Goal: Task Accomplishment & Management: Manage account settings

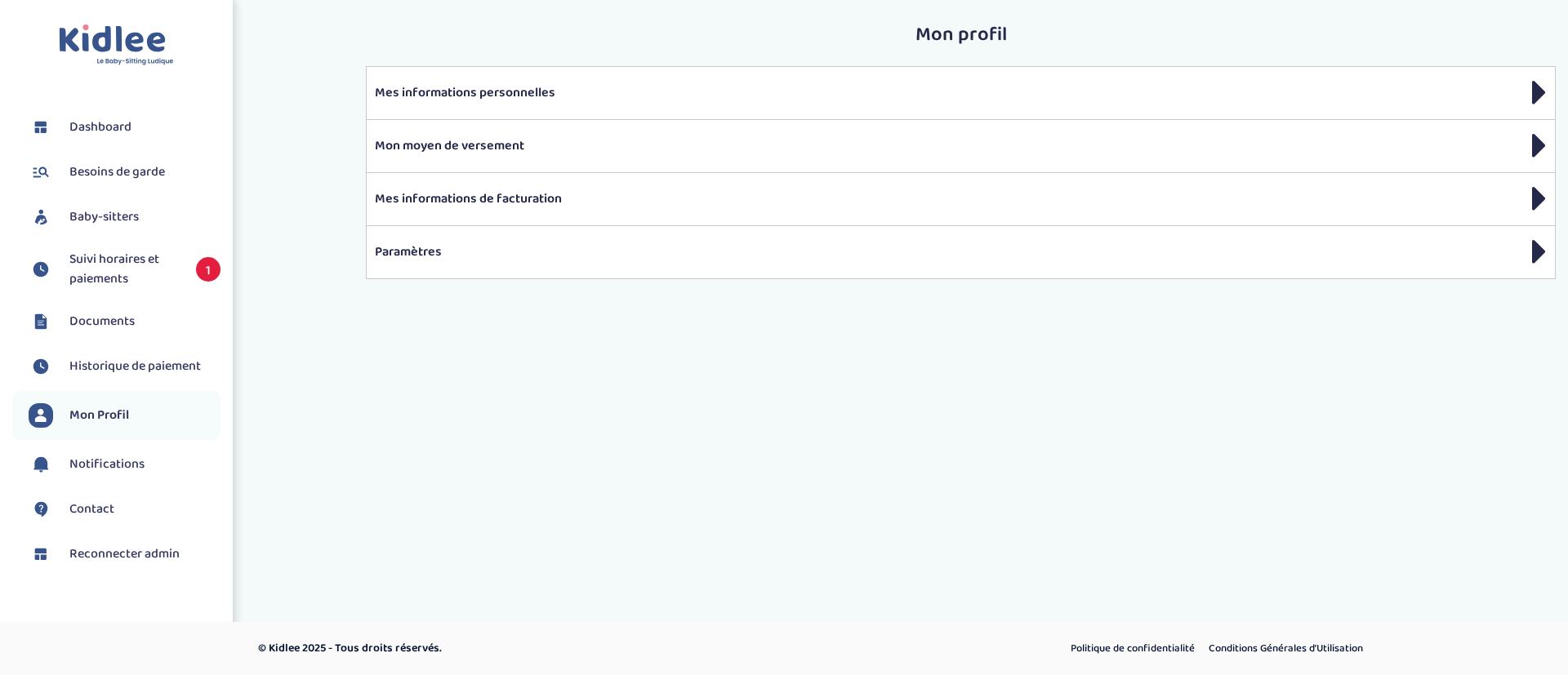
click at [103, 221] on span "Baby-sitters" at bounding box center [103, 217] width 69 height 20
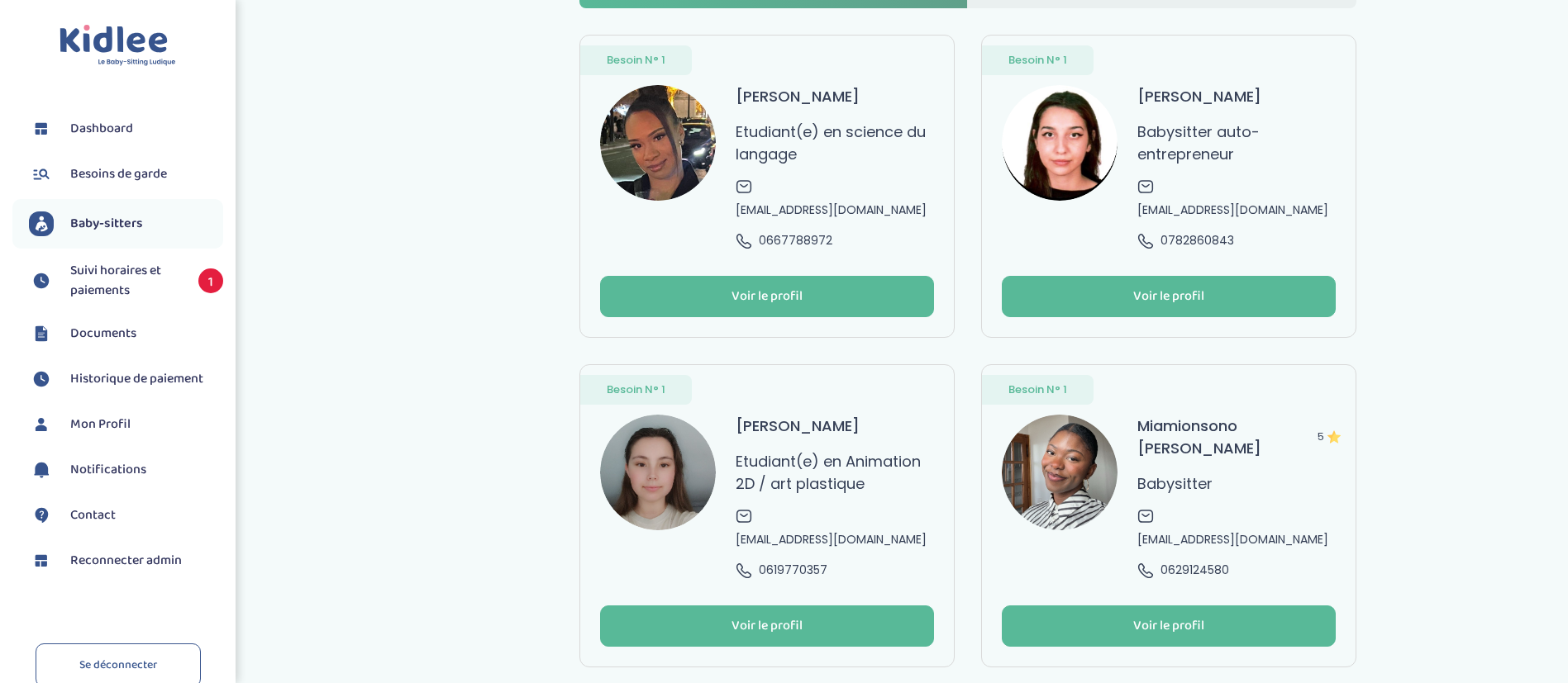
scroll to position [72, 0]
click at [1145, 287] on div "Voir le profil" at bounding box center [1168, 296] width 71 height 19
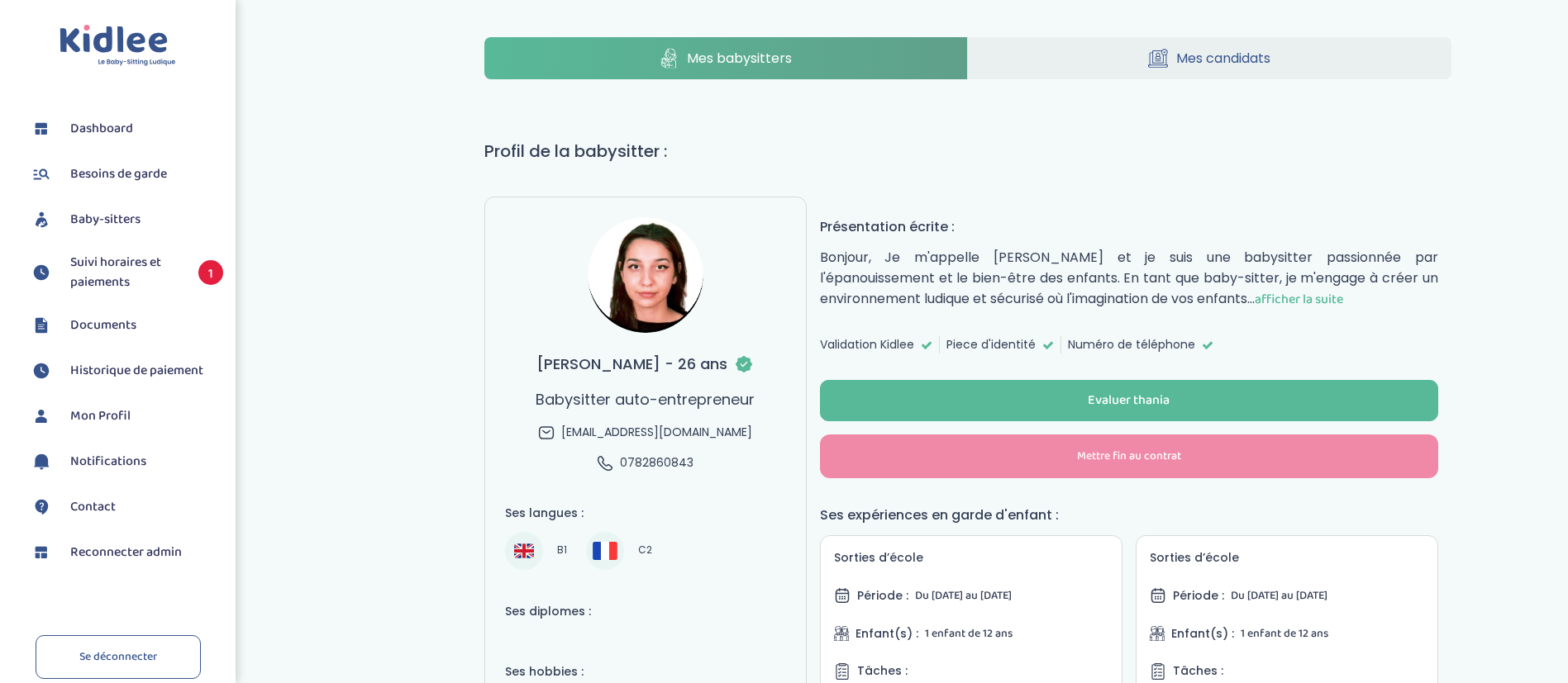
select select "J’ai rencontré un problème avec ce Babysitter"
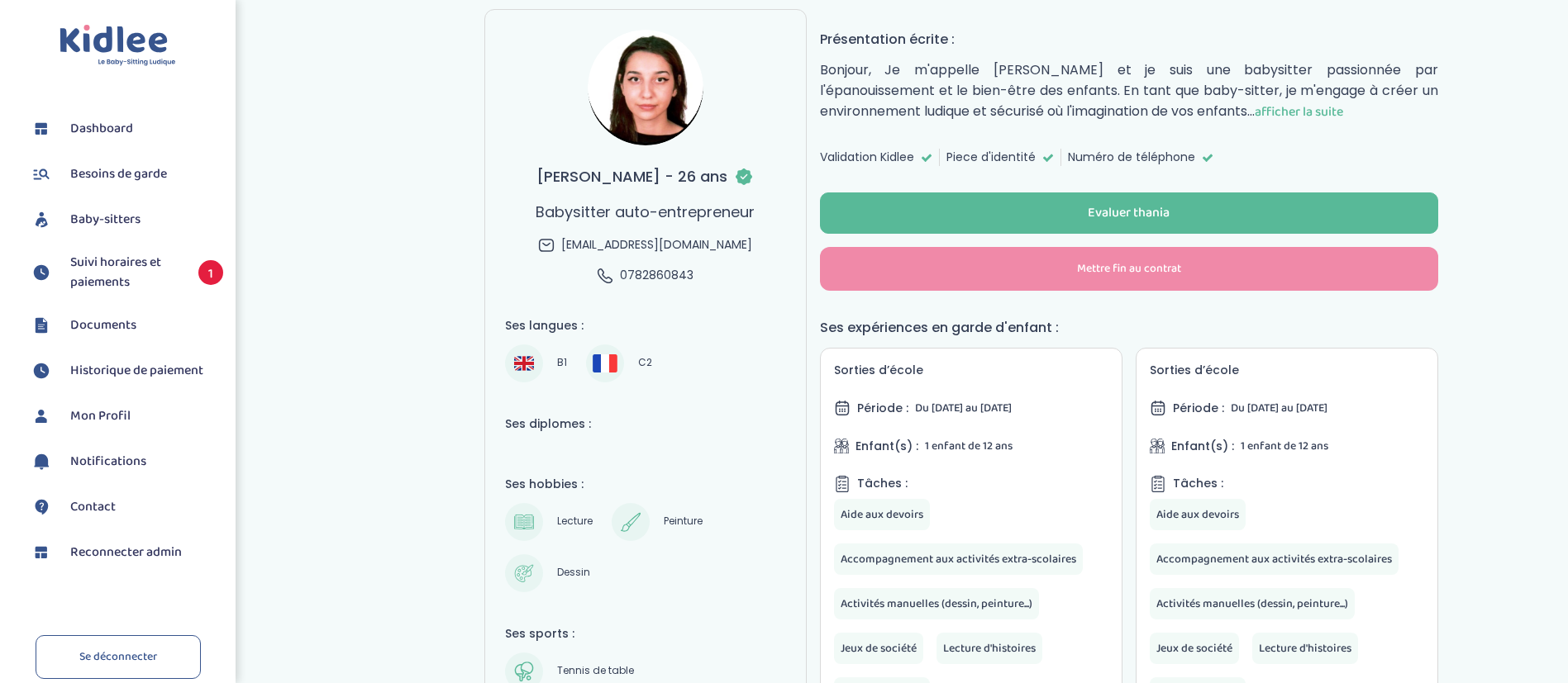
scroll to position [213, 0]
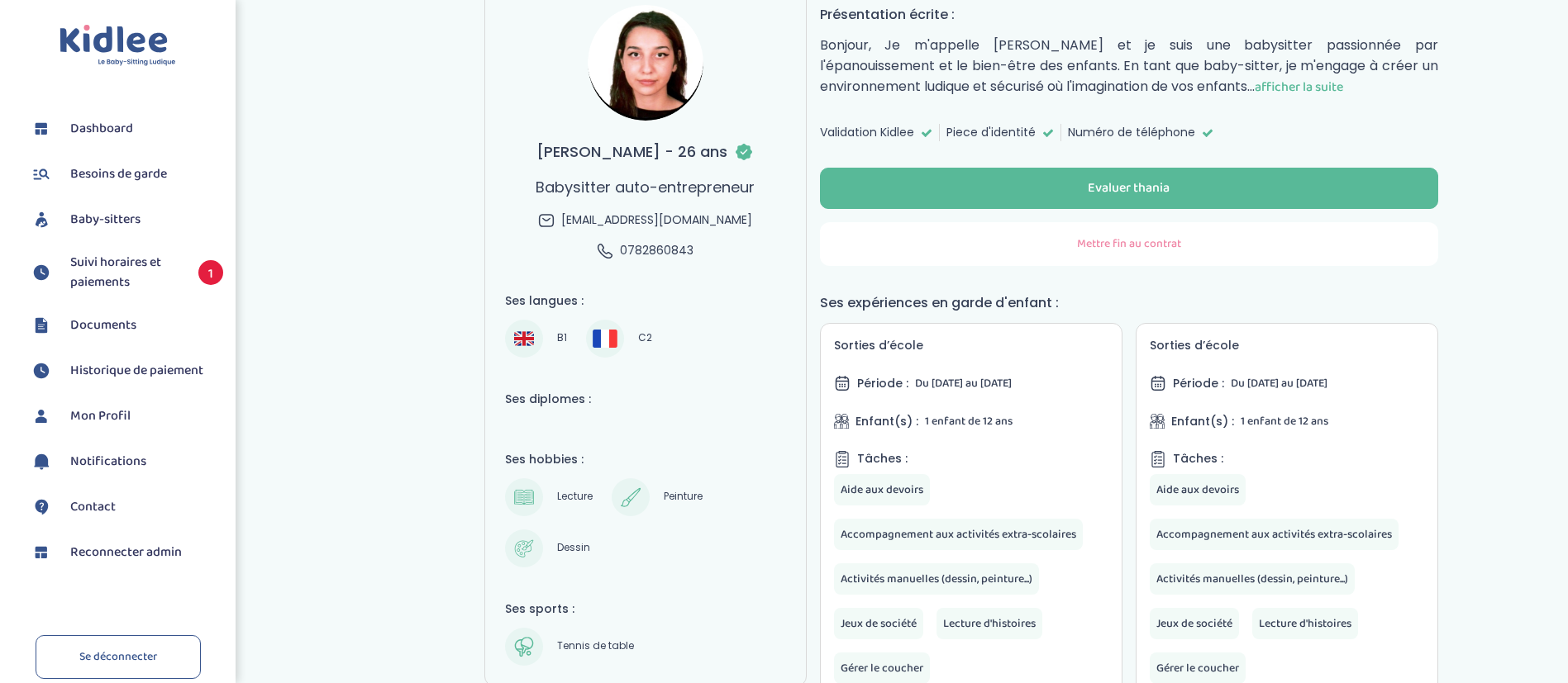
click at [1077, 240] on span "Mettre fin au contrat" at bounding box center [1128, 243] width 104 height 17
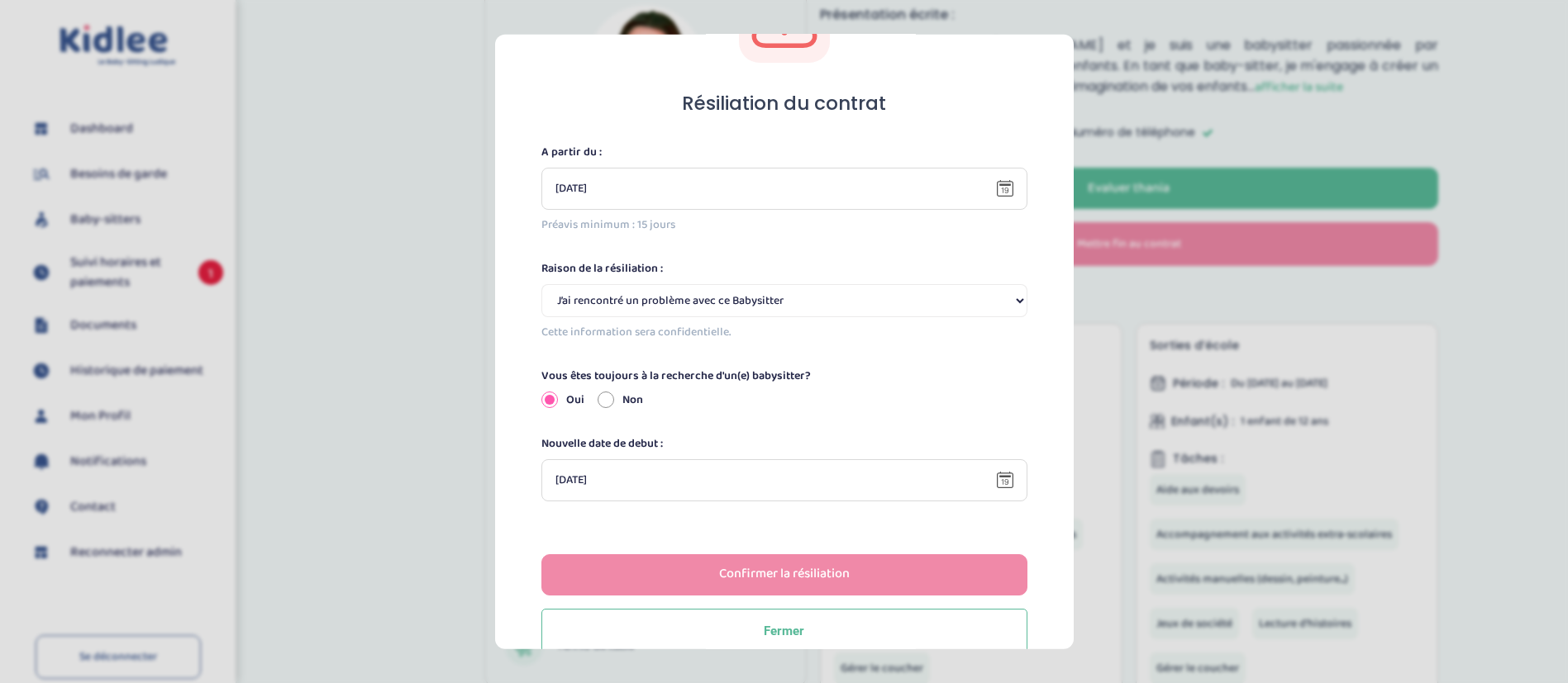
scroll to position [106, 0]
click at [614, 398] on div "Non" at bounding box center [620, 397] width 45 height 17
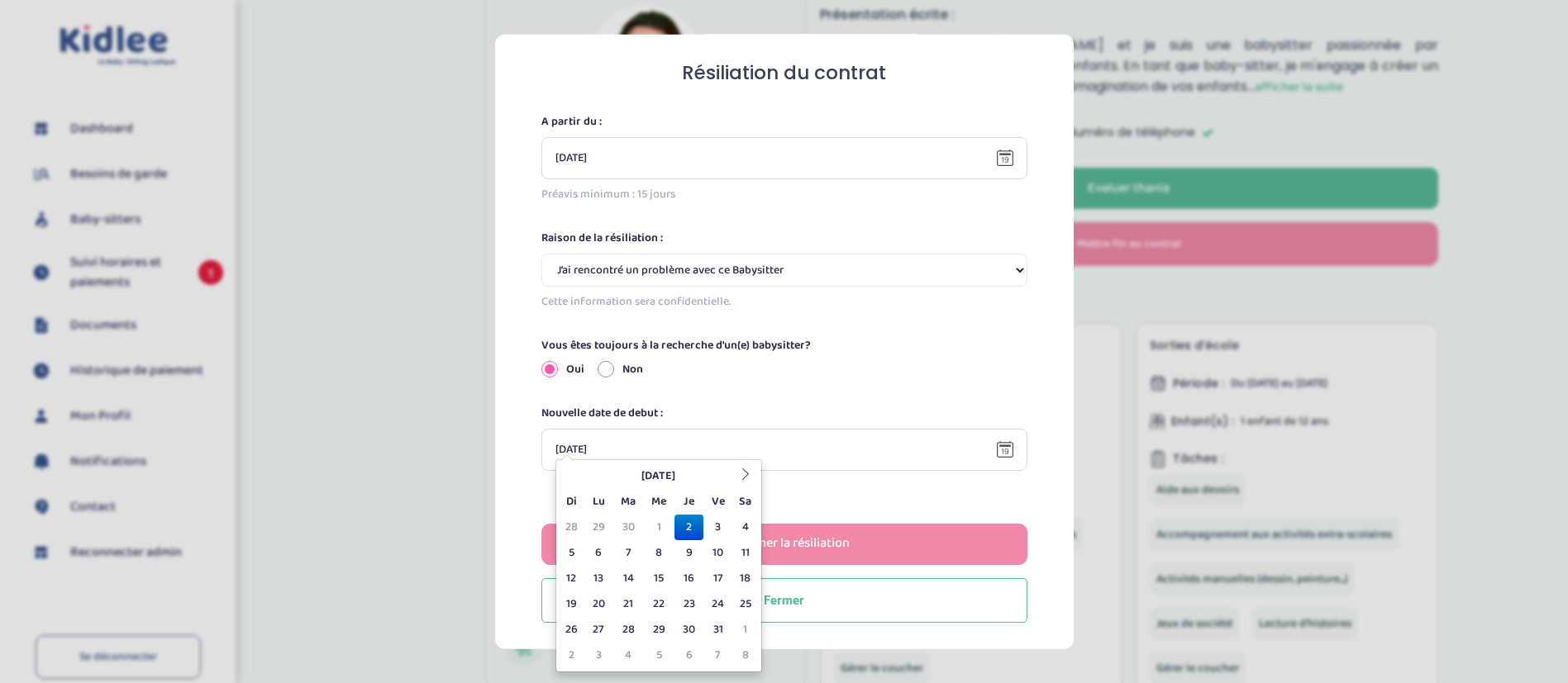
click at [720, 452] on input "[DATE]" at bounding box center [776, 449] width 442 height 17
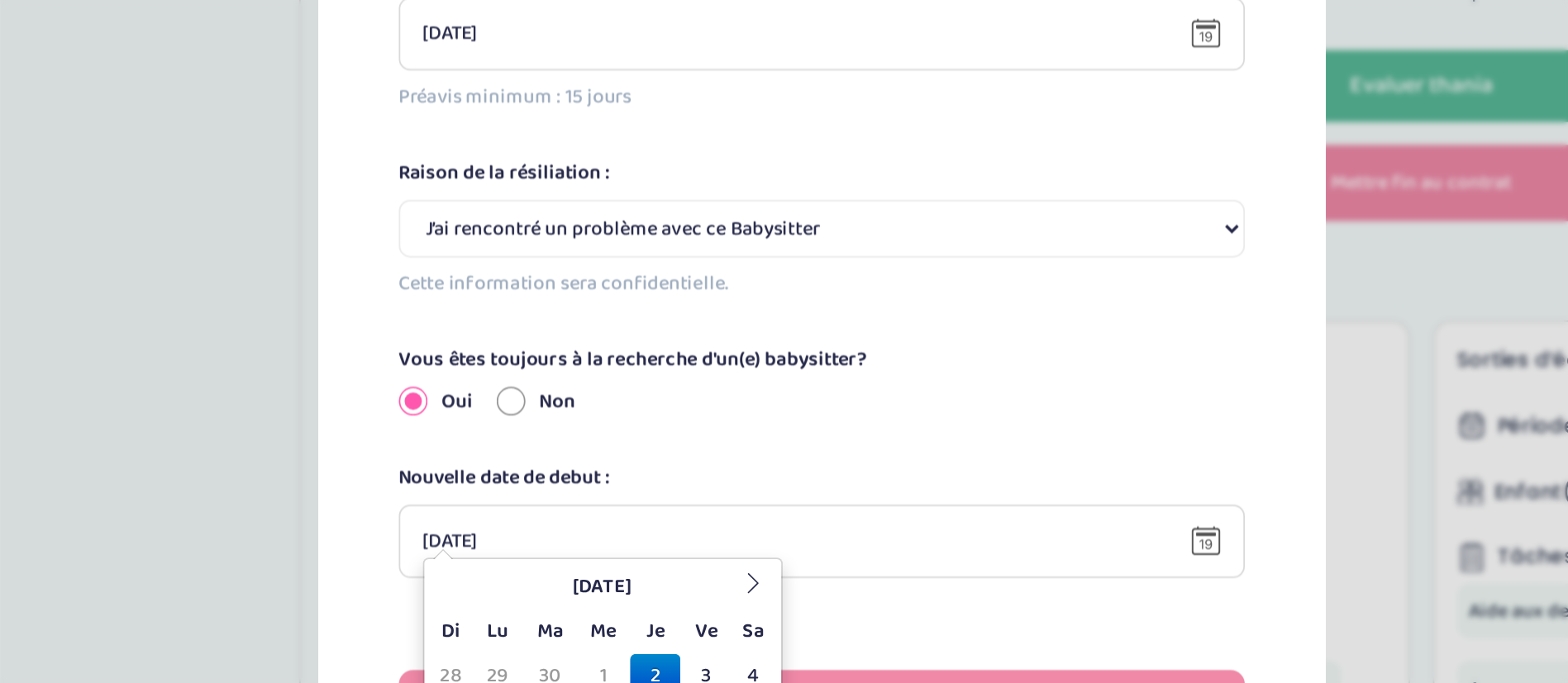
type input "[DATE]"
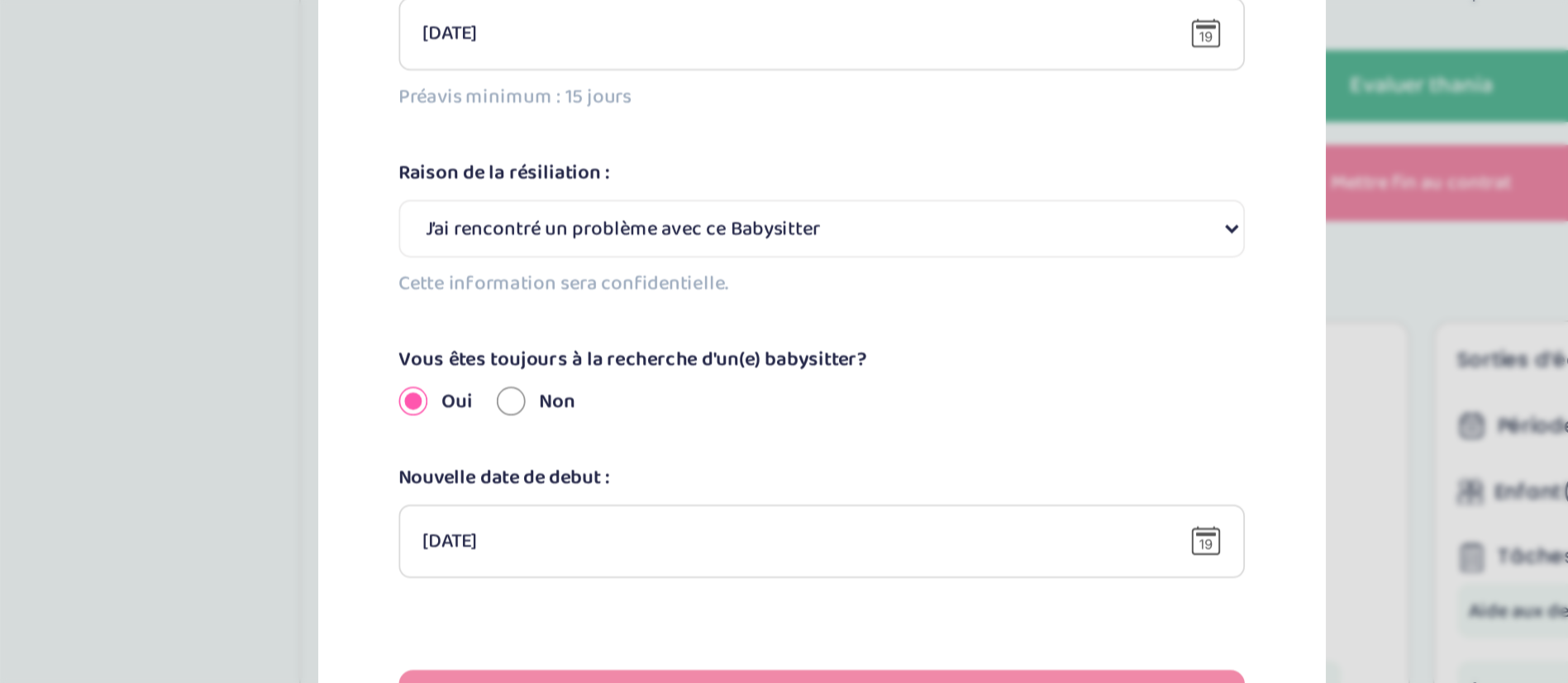
click at [774, 270] on select "Selectionne J’ai rencontré un problème avec ce Babysitter Ce Babysitter ne souh…" at bounding box center [784, 269] width 486 height 33
select select "Autre"
click at [541, 252] on select "Selectionne J’ai rencontré un problème avec ce Babysitter Ce Babysitter ne souh…" at bounding box center [784, 269] width 486 height 33
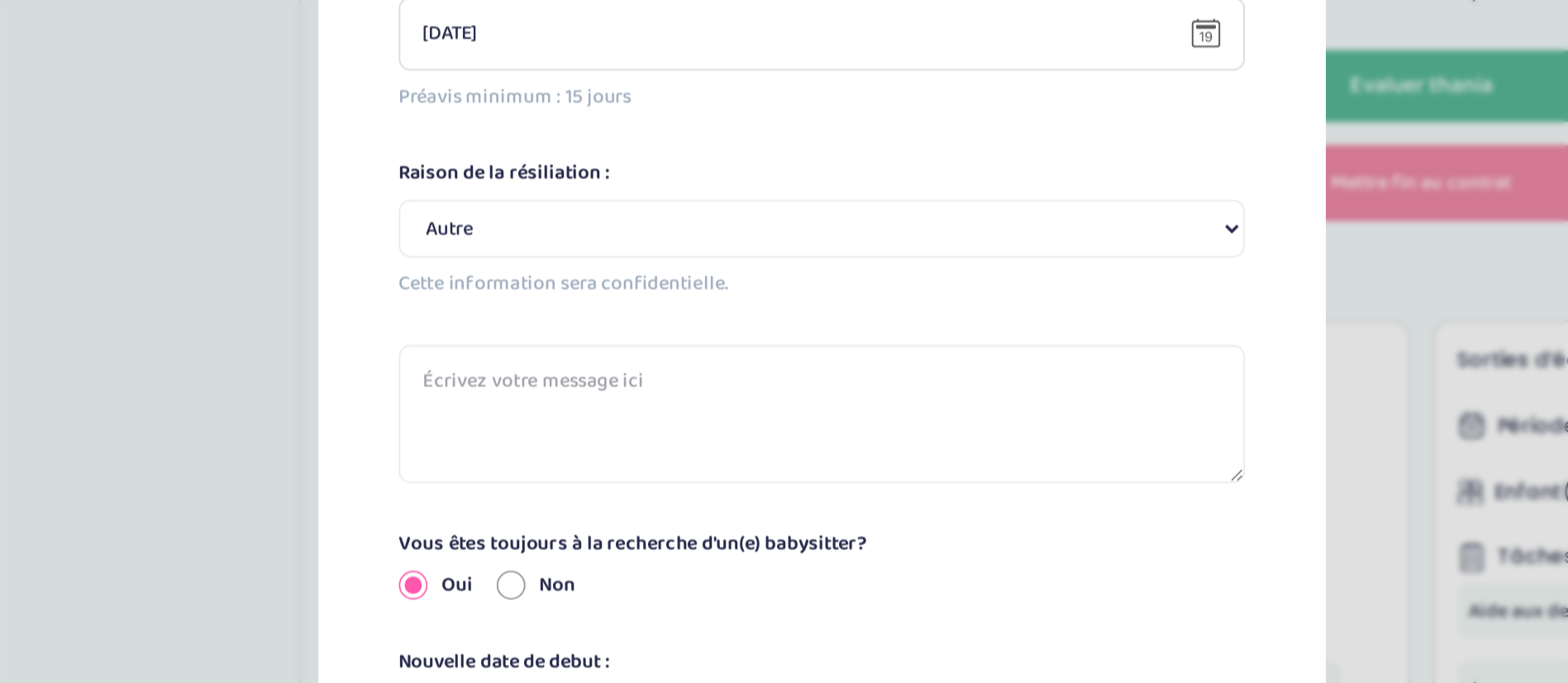
click at [638, 392] on textarea at bounding box center [784, 375] width 486 height 79
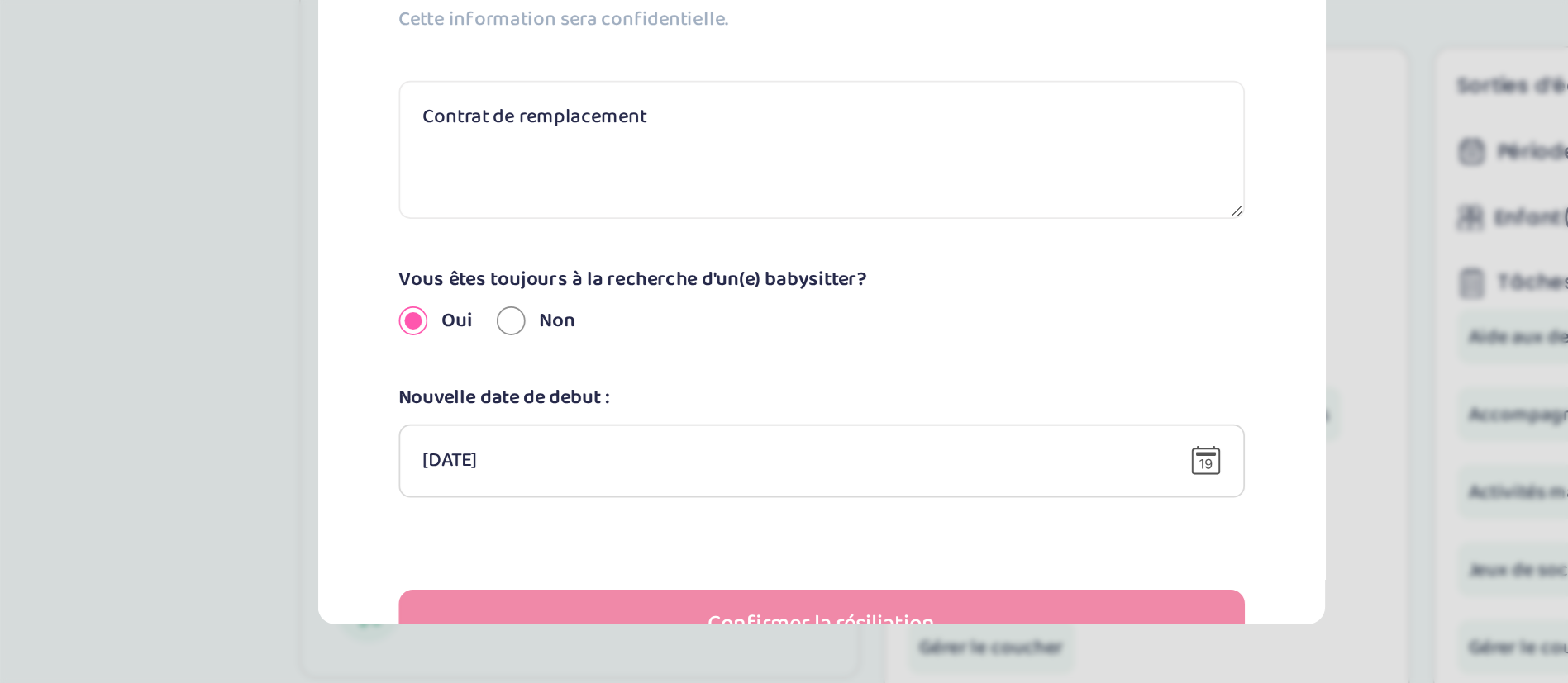
scroll to position [216, 0]
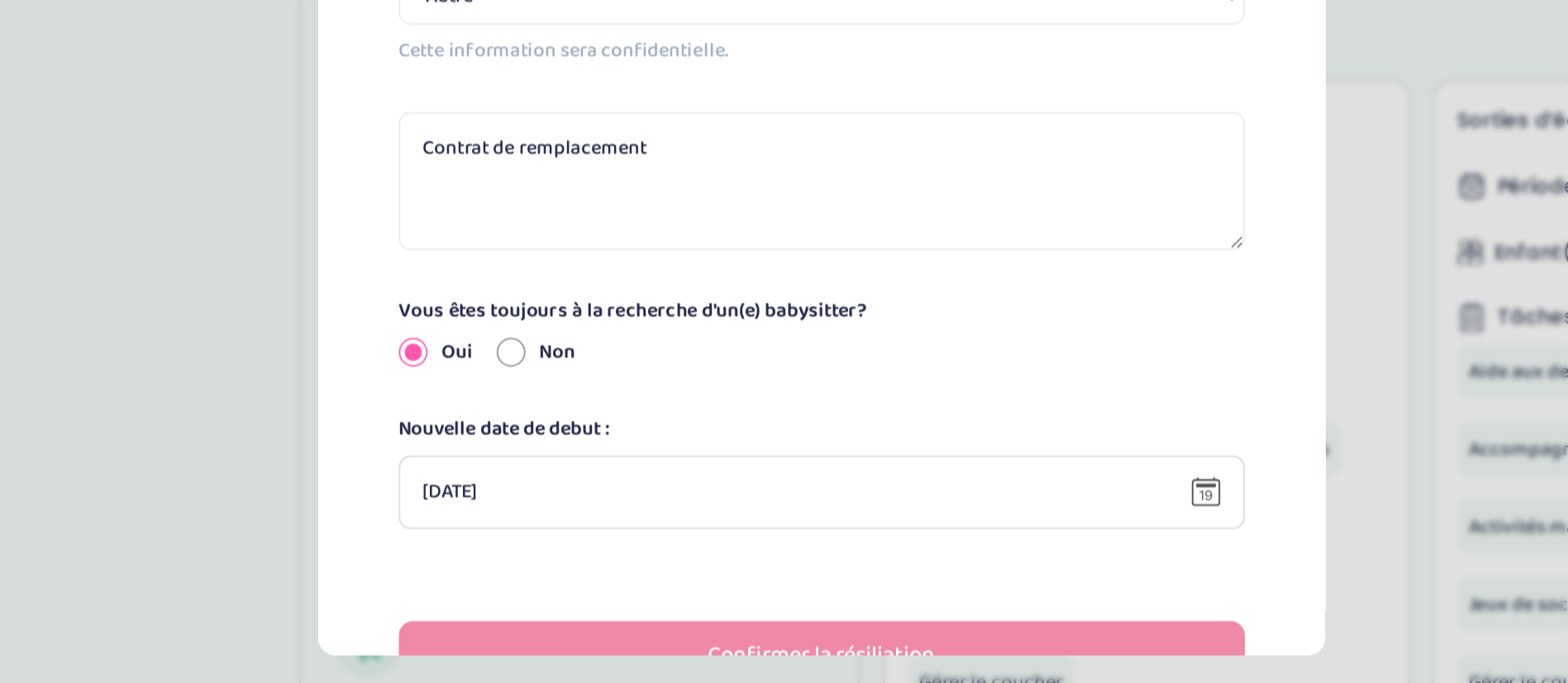
click at [598, 361] on textarea "Contrat de remplacement" at bounding box center [784, 375] width 486 height 79
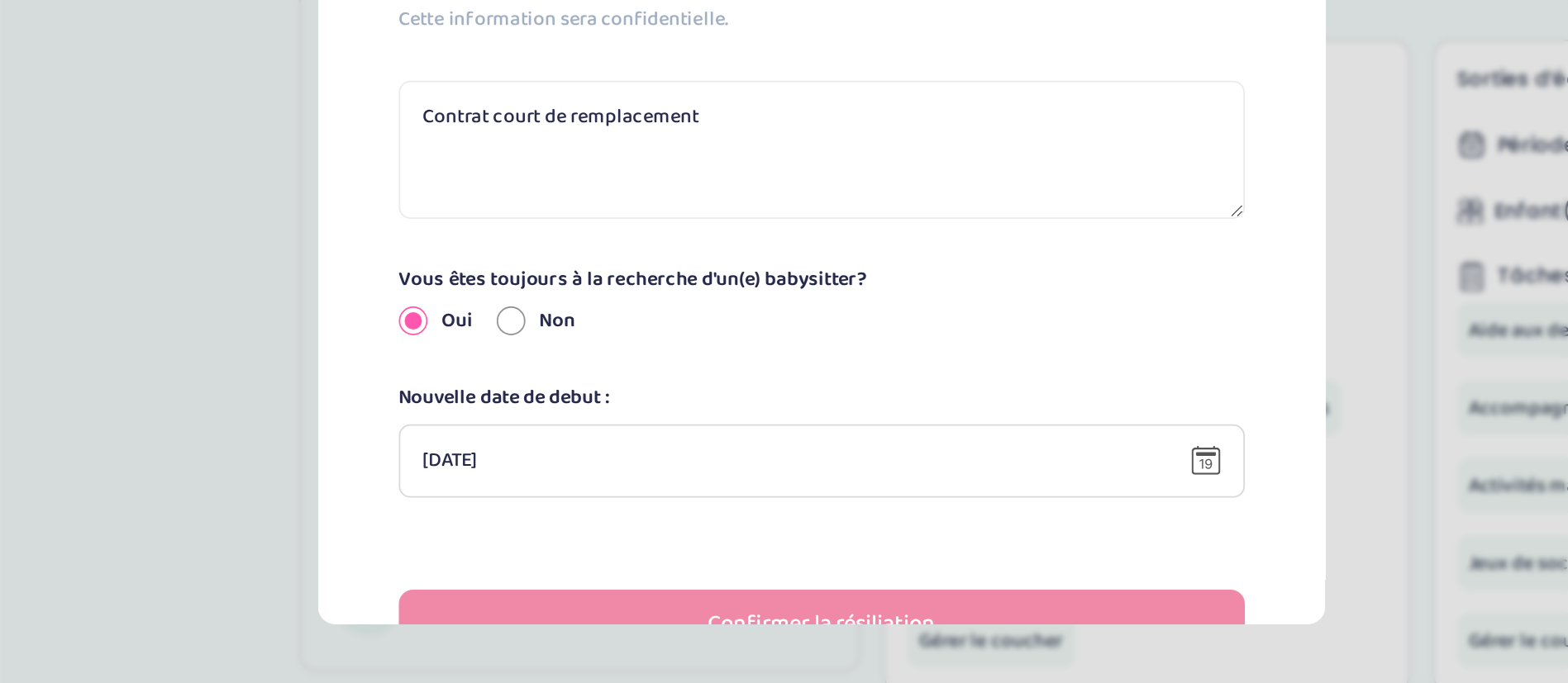
click at [726, 365] on textarea "Contrat court de remplacement" at bounding box center [784, 375] width 486 height 79
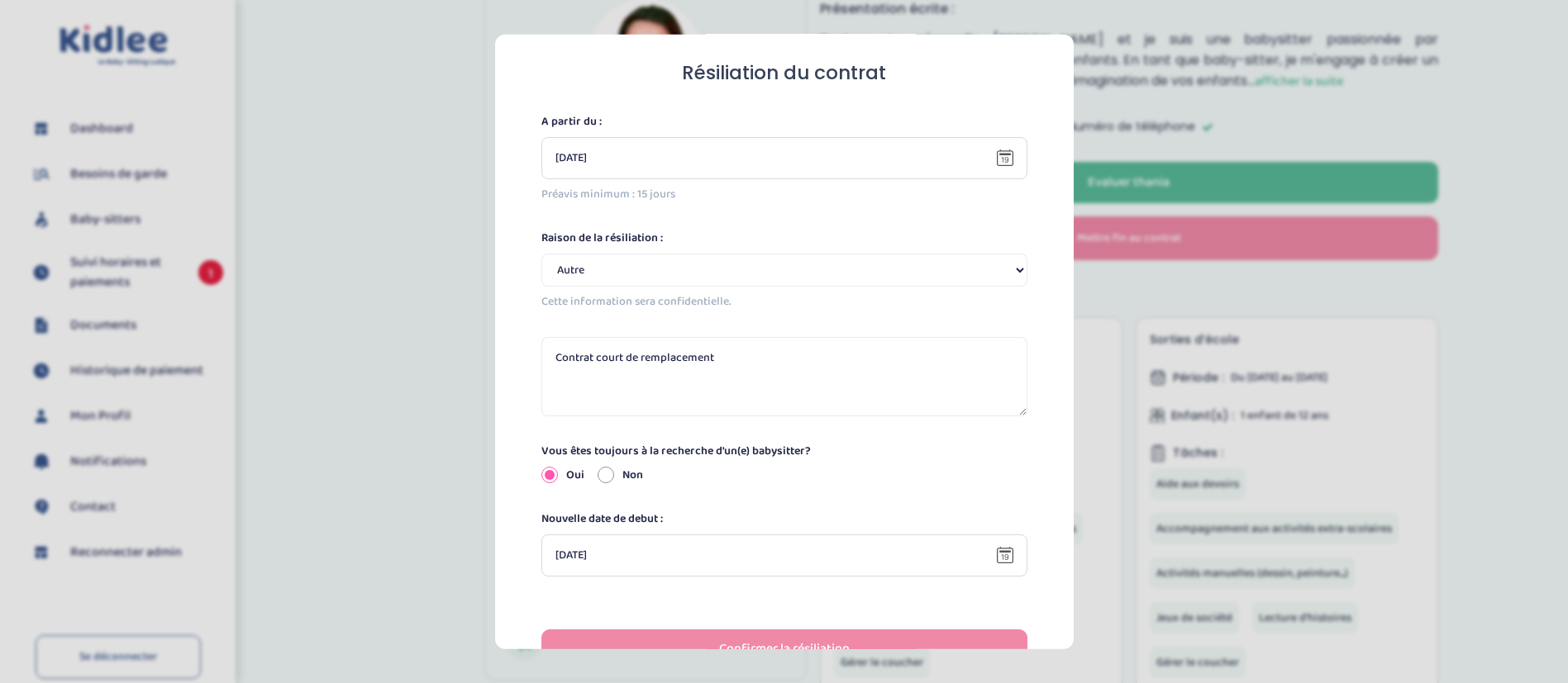
type textarea "Contrat court de remplacement"
click at [812, 570] on div "[DATE]" at bounding box center [784, 555] width 486 height 42
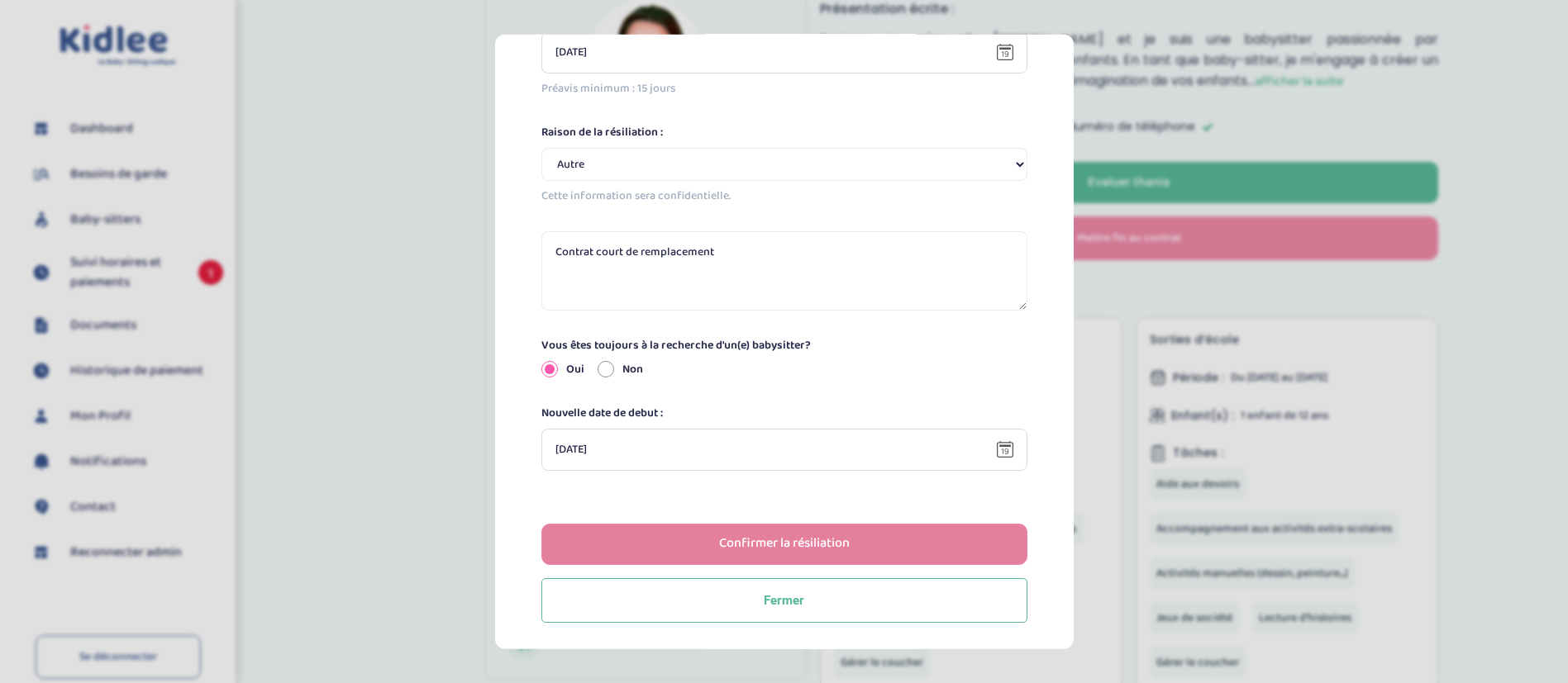
click at [781, 549] on div "Confirmer la résiliation" at bounding box center [784, 544] width 131 height 19
select select
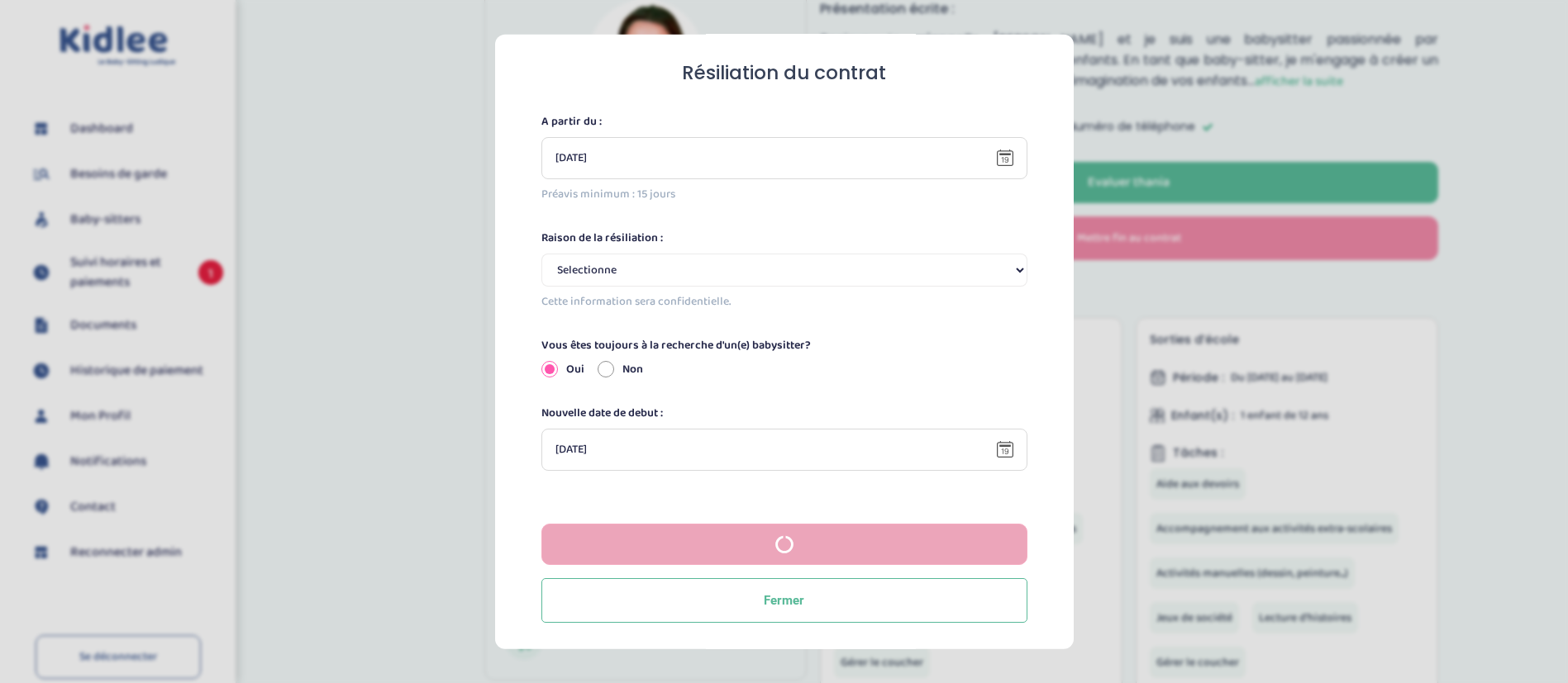
scroll to position [134, 0]
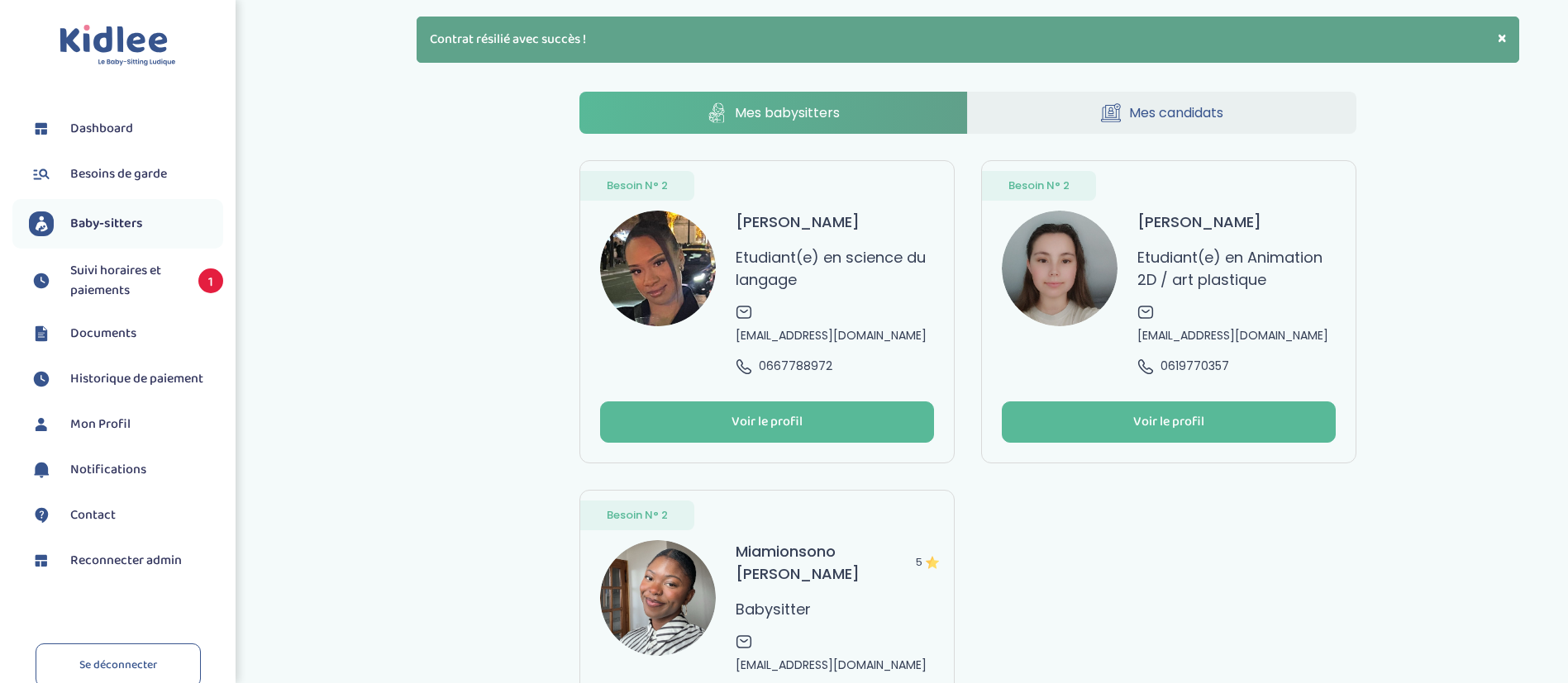
click at [169, 559] on span "Reconnecter admin" at bounding box center [125, 561] width 112 height 20
